Goal: Information Seeking & Learning: Learn about a topic

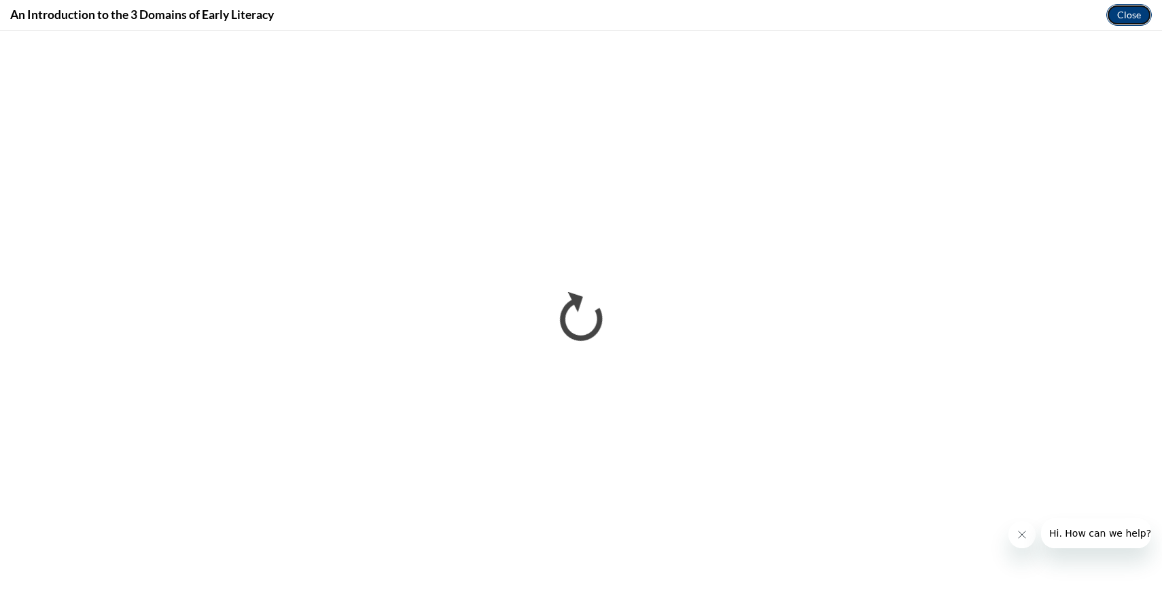
click at [1128, 20] on button "Close" at bounding box center [1129, 15] width 46 height 22
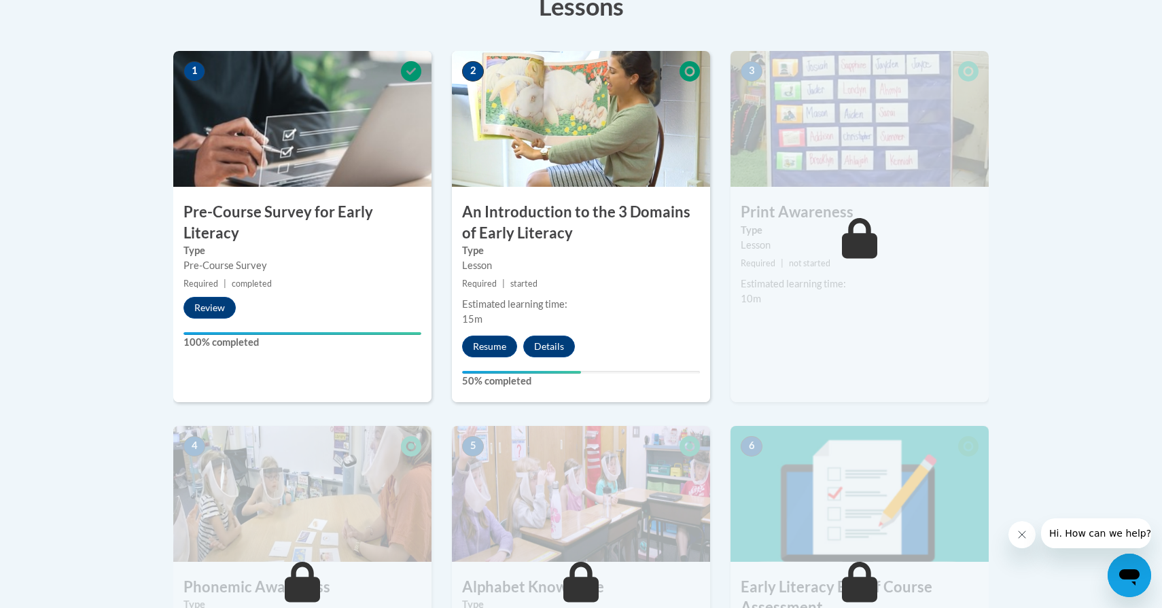
scroll to position [404, 0]
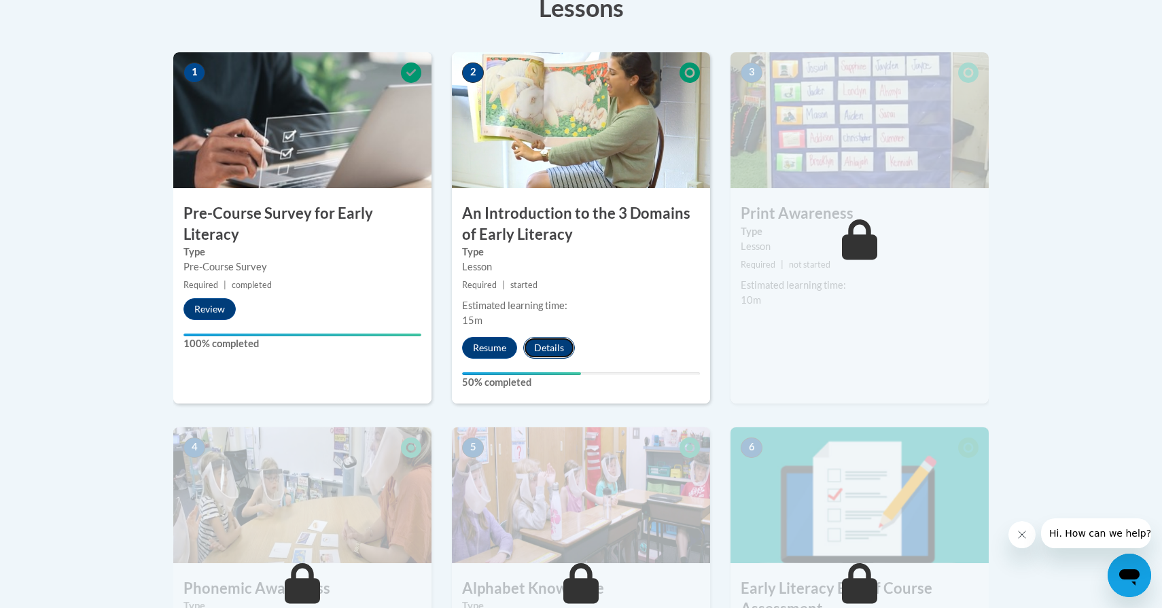
click at [548, 349] on button "Details" at bounding box center [549, 348] width 52 height 22
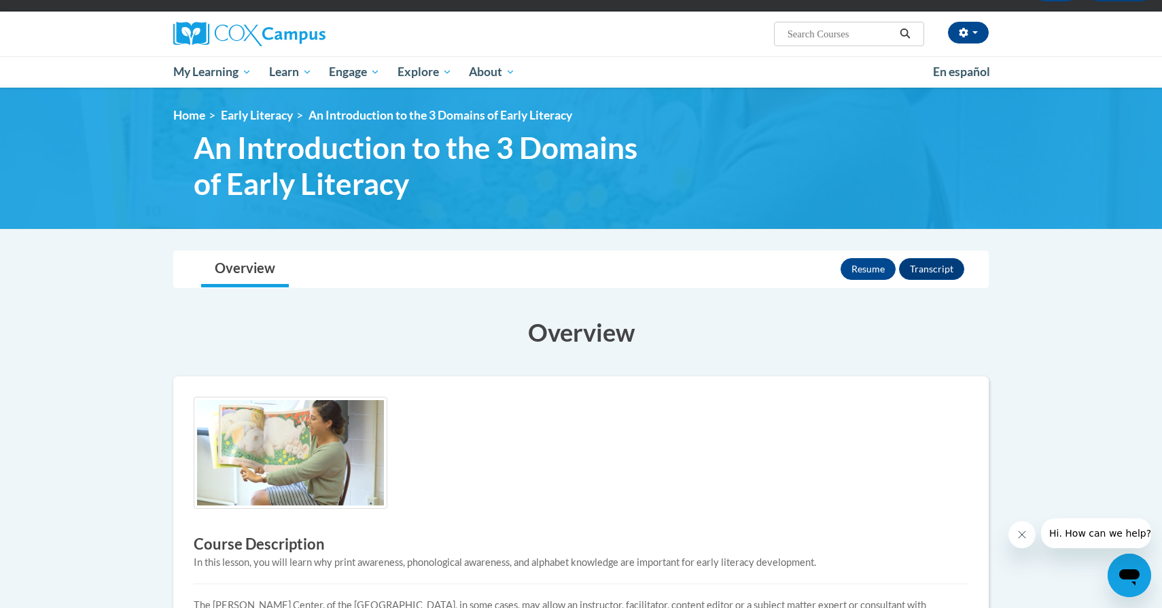
scroll to position [92, 0]
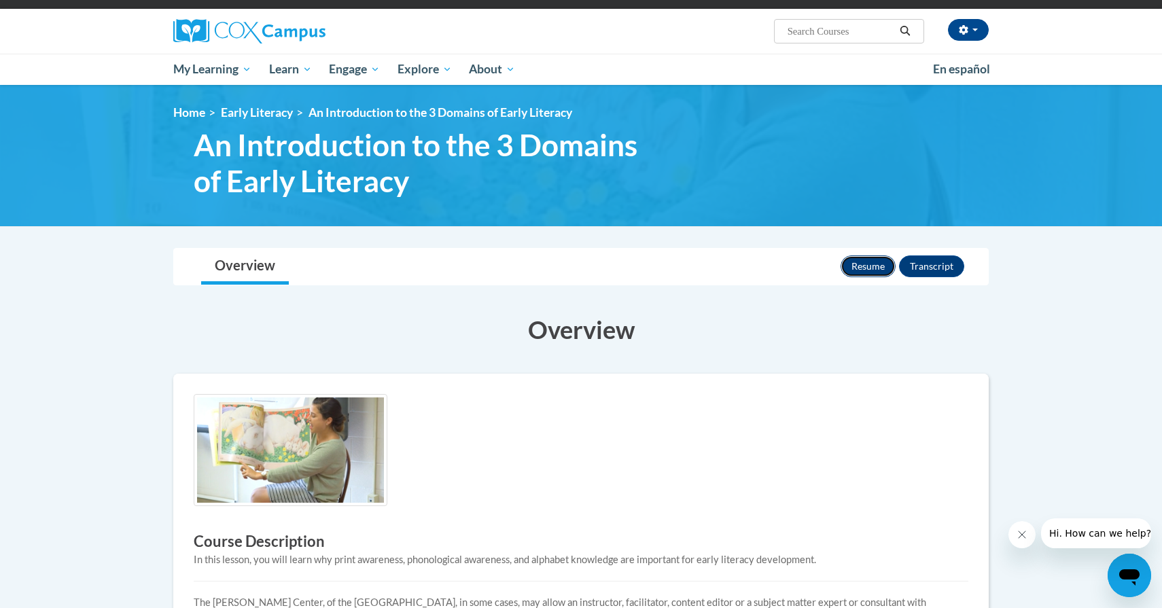
click at [859, 263] on button "Resume" at bounding box center [867, 266] width 55 height 22
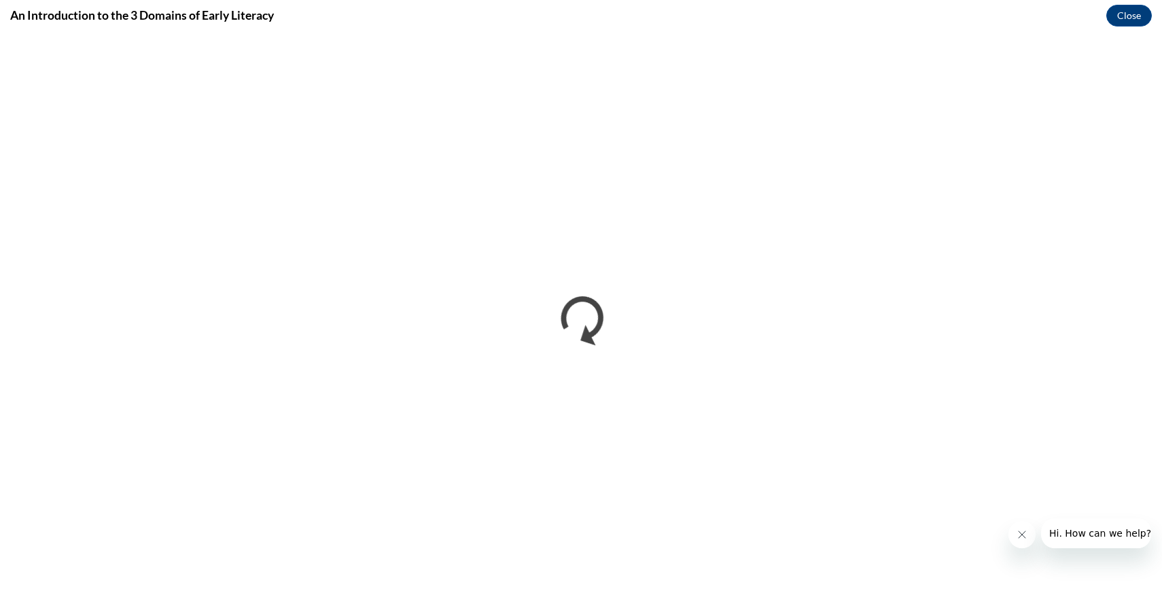
scroll to position [0, 0]
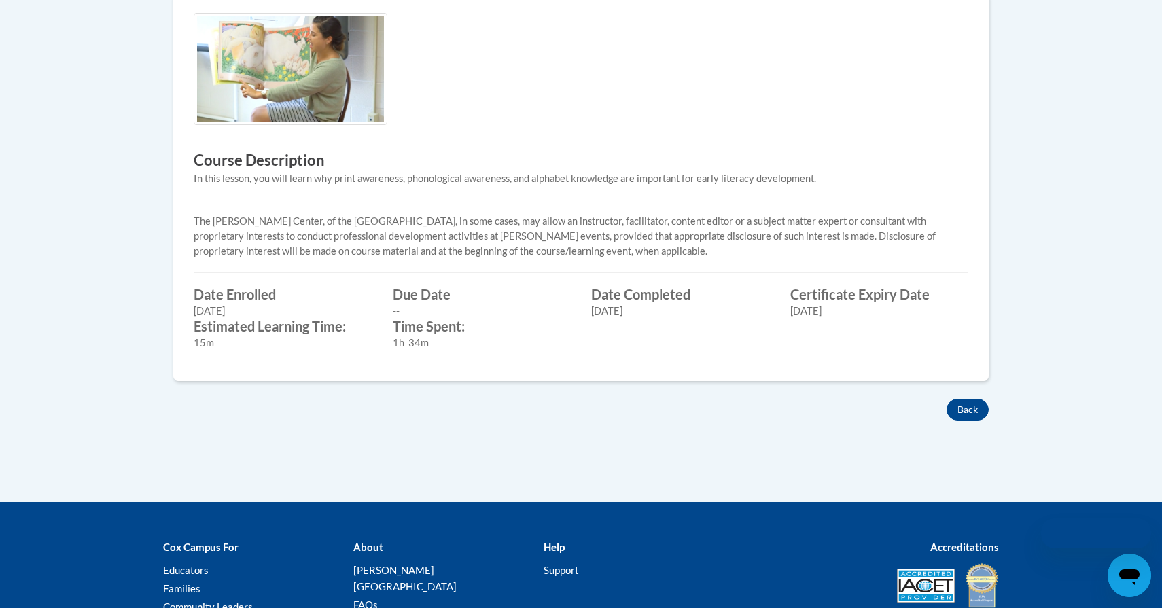
scroll to position [590, 0]
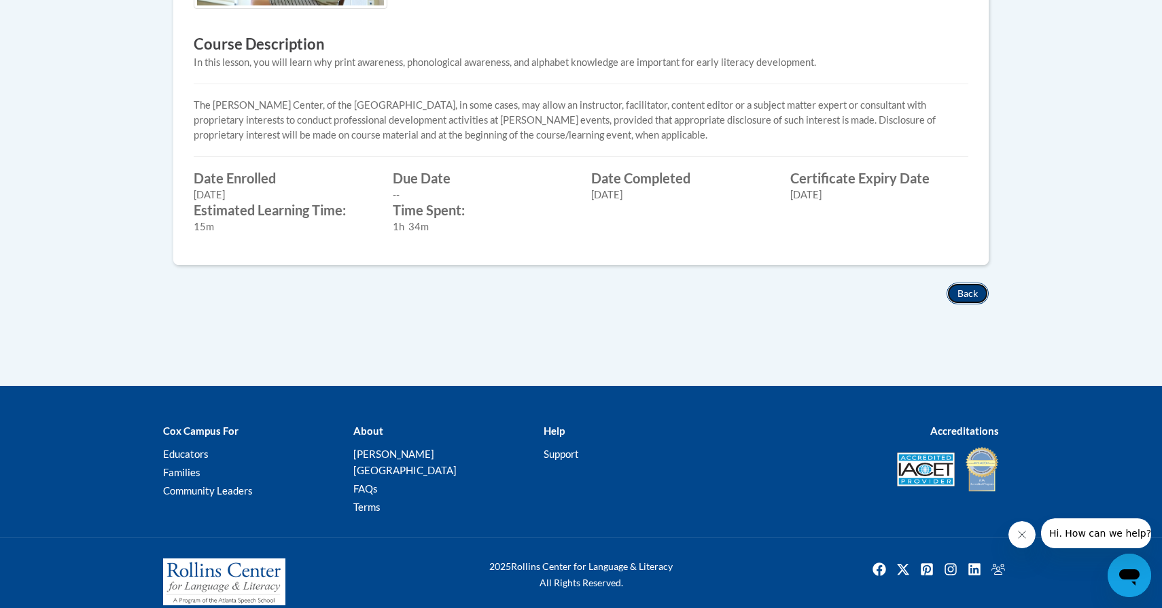
click at [957, 294] on button "Back" at bounding box center [967, 294] width 42 height 22
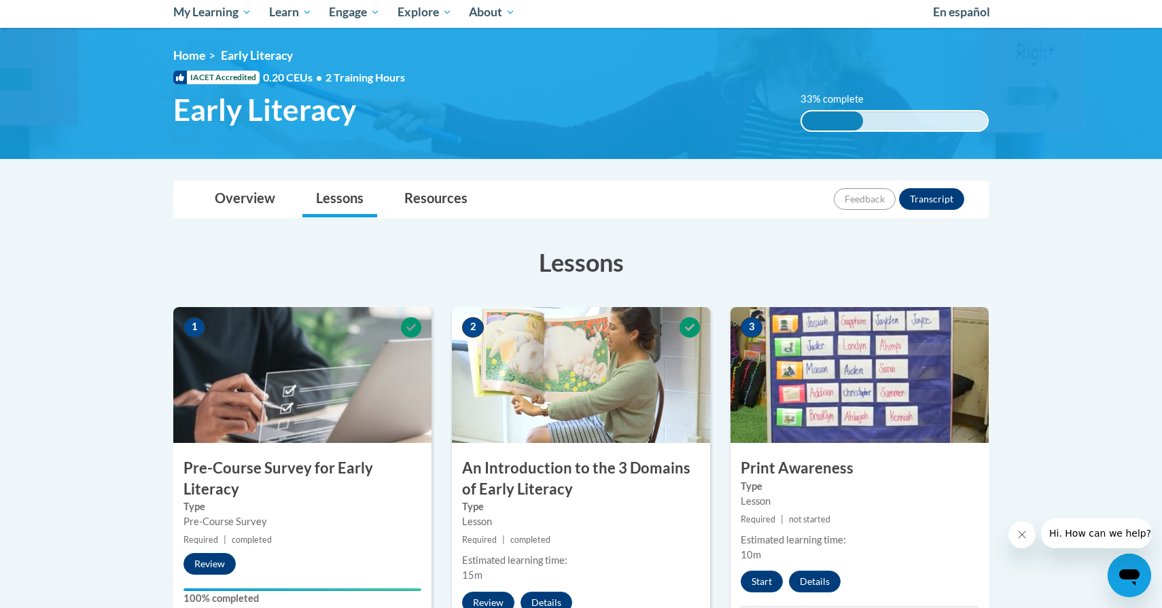
scroll to position [147, 0]
